Goal: Ask a question

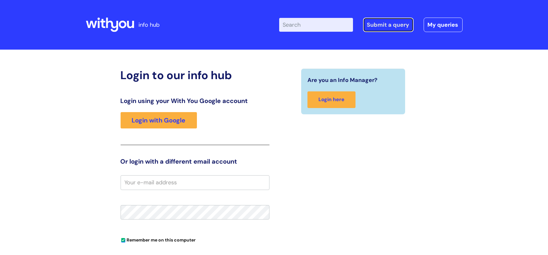
click at [393, 24] on link "Submit a query" at bounding box center [388, 25] width 51 height 14
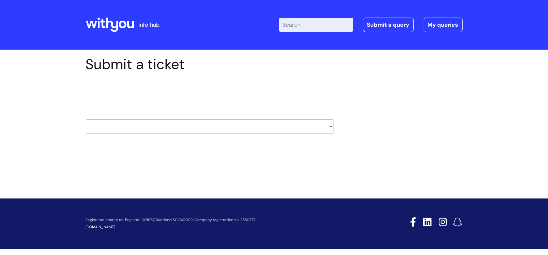
click at [332, 126] on select "HR / People IT and Support Clinical Drug Alerts Finance Accounts Data Support T…" at bounding box center [210, 126] width 248 height 14
select select "finance_accounts"
click at [86, 119] on select "HR / People IT and Support Clinical Drug Alerts Finance Accounts Data Support T…" at bounding box center [210, 126] width 248 height 14
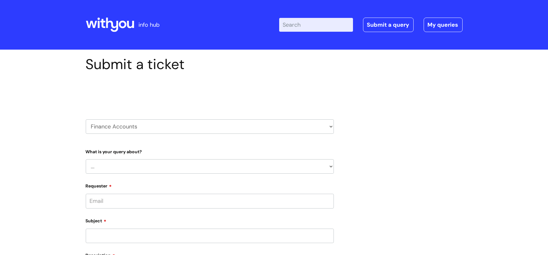
click at [182, 163] on select "... Finance Systems Finance Requests (inc. Expenses) Invoices Research" at bounding box center [210, 166] width 248 height 14
select select "Finance Requests (inc. Expenses)"
click at [86, 159] on select "... Finance Systems Finance Requests (inc. Expenses) Invoices Research" at bounding box center [210, 166] width 248 height 14
click at [119, 195] on select "... Budgets Expenses Getting Edits/Revisions New Supplier Purchase cards/ Petty…" at bounding box center [212, 199] width 243 height 14
click at [116, 235] on input "Requester" at bounding box center [210, 233] width 248 height 14
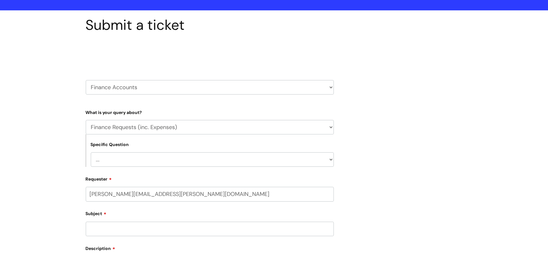
scroll to position [44, 0]
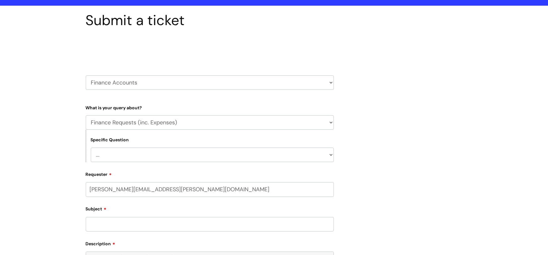
type input "hazel.edgar@wearewithyou.org.uk"
click at [107, 223] on input "Subject" at bounding box center [210, 224] width 248 height 14
click at [112, 212] on input "text" at bounding box center [210, 214] width 248 height 14
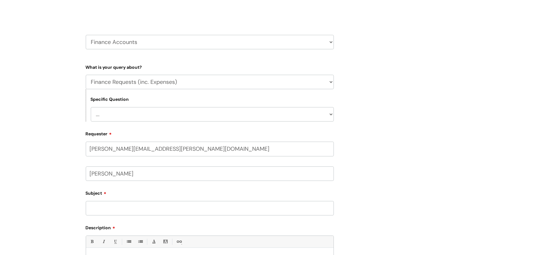
scroll to position [85, 0]
type input "Hazel Edgar"
click at [120, 209] on input "Subject" at bounding box center [210, 208] width 248 height 14
click at [112, 205] on input "Subject" at bounding box center [210, 208] width 248 height 14
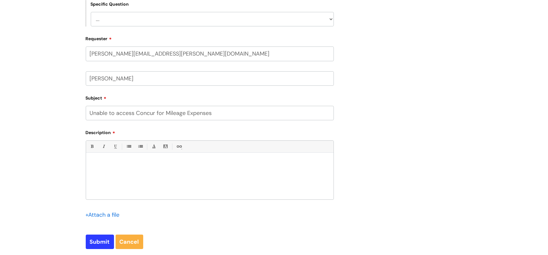
scroll to position [180, 0]
type input "Unable to access Concur for Mileage Expenses"
click at [97, 160] on p at bounding box center [210, 163] width 238 height 6
click at [134, 162] on p "I have recently joined" at bounding box center [210, 163] width 238 height 6
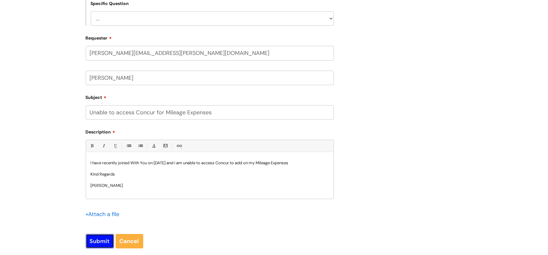
click at [98, 238] on input "Submit" at bounding box center [100, 241] width 28 height 14
type input "Please Wait..."
